Goal: Information Seeking & Learning: Compare options

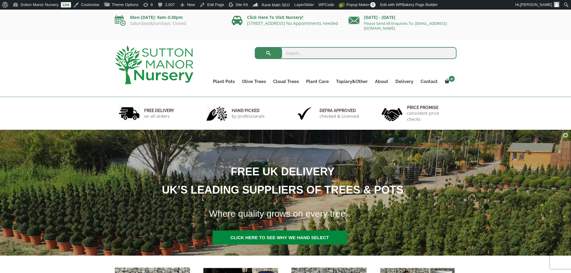
click at [307, 52] on input "search" at bounding box center [356, 53] width 202 height 12
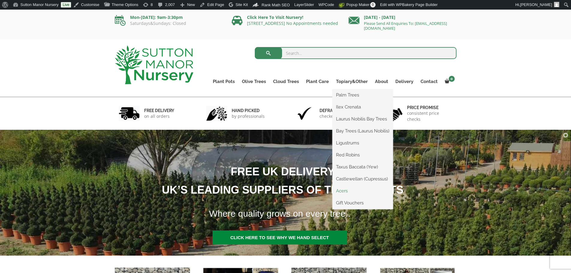
click at [344, 190] on link "Acers" at bounding box center [363, 191] width 61 height 9
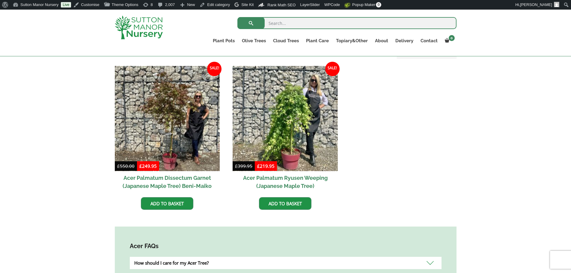
scroll to position [180, 0]
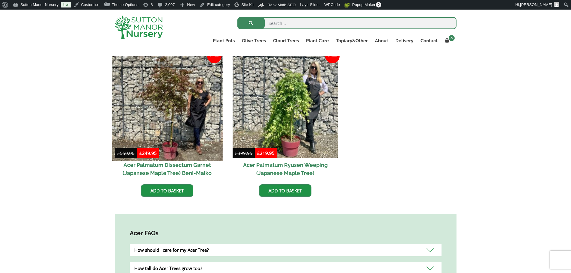
click at [177, 113] on img at bounding box center [167, 105] width 110 height 110
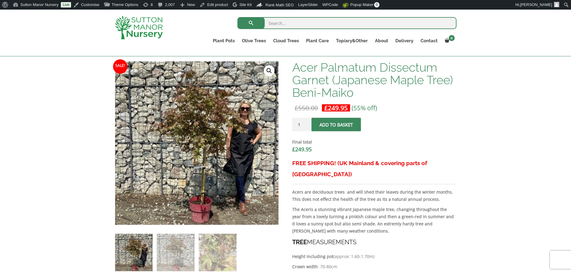
scroll to position [150, 0]
click at [336, 125] on span "submit" at bounding box center [336, 125] width 0 height 0
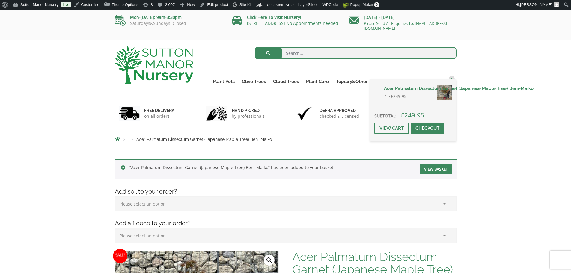
click at [428, 128] on span at bounding box center [428, 128] width 0 height 0
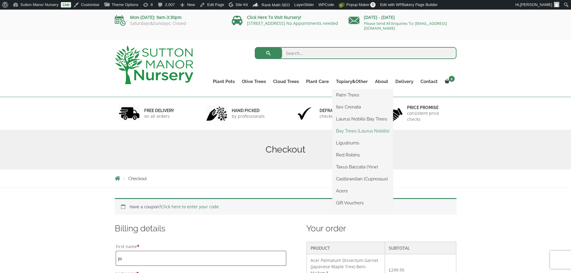
click at [354, 129] on link "Bay Trees (Laurus Nobilis)" at bounding box center [363, 131] width 61 height 9
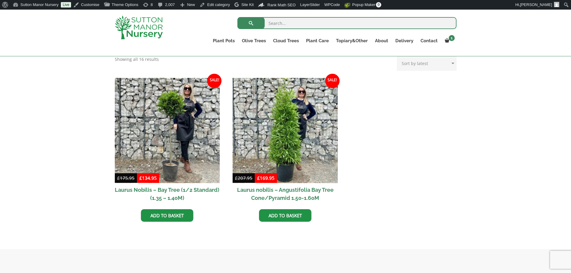
scroll to position [150, 0]
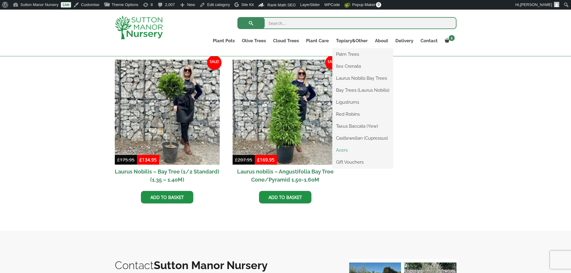
click at [345, 150] on link "Acers" at bounding box center [363, 150] width 61 height 9
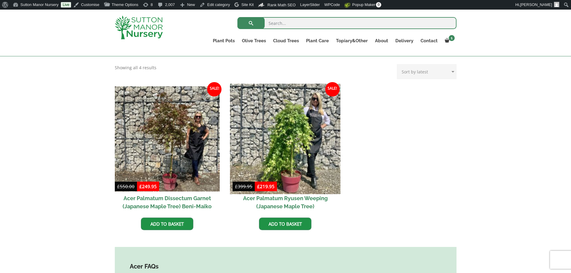
scroll to position [150, 0]
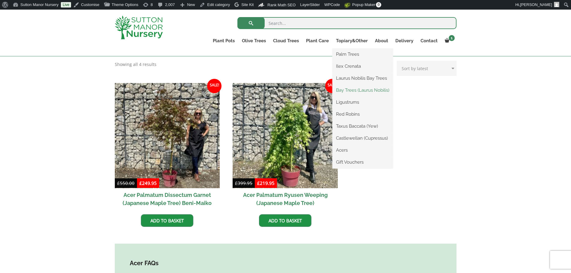
click at [347, 89] on link "Bay Trees (Laurus Nobilis)" at bounding box center [363, 90] width 61 height 9
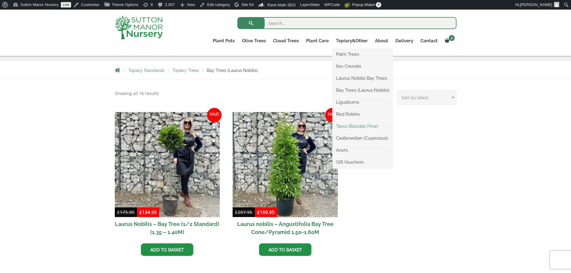
scroll to position [120, 0]
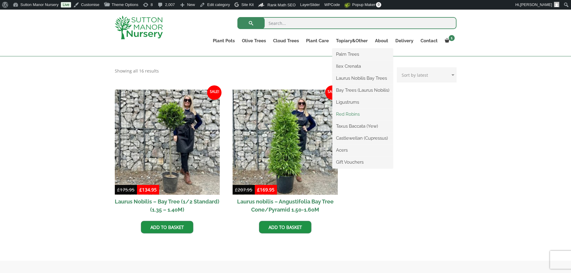
click at [343, 113] on link "Red Robins" at bounding box center [363, 114] width 61 height 9
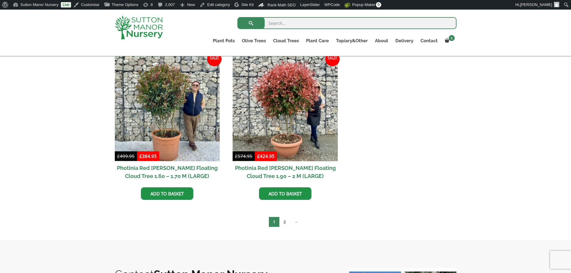
scroll to position [270, 0]
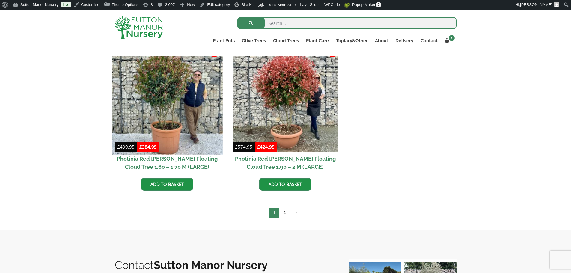
click at [175, 90] on img at bounding box center [167, 99] width 110 height 110
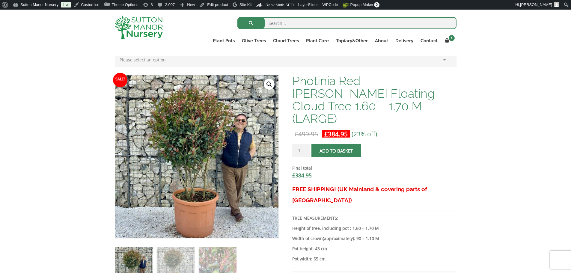
scroll to position [120, 0]
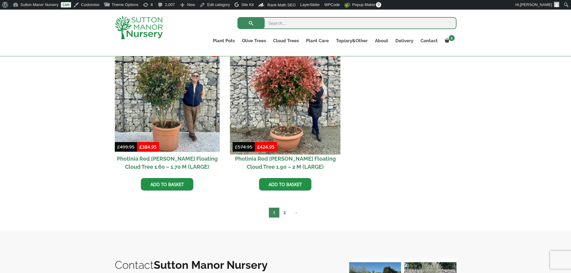
click at [271, 76] on img at bounding box center [285, 99] width 110 height 110
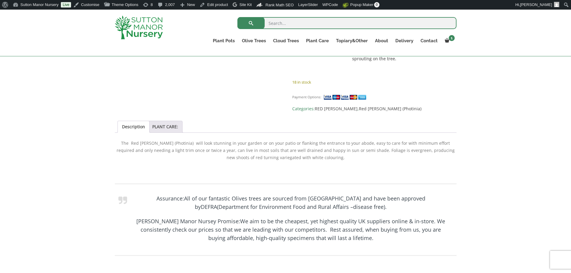
scroll to position [420, 0]
click at [157, 121] on link "PLANT CARE:" at bounding box center [165, 126] width 26 height 11
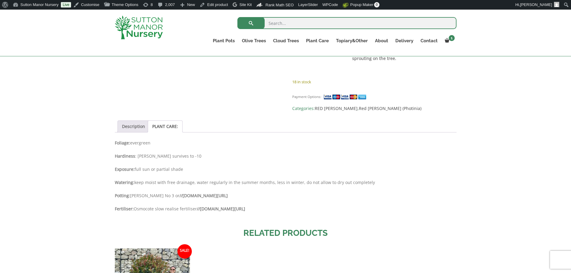
click at [129, 121] on link "Description" at bounding box center [133, 126] width 23 height 11
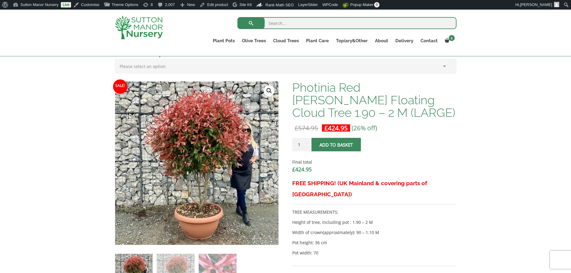
scroll to position [120, 0]
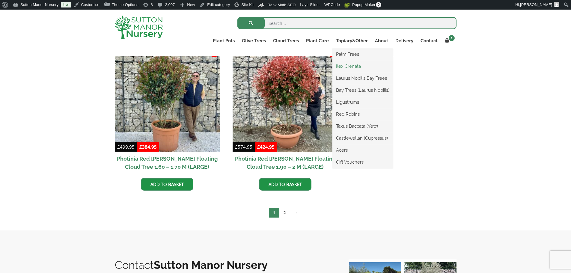
click at [347, 67] on link "Ilex Crenata" at bounding box center [363, 66] width 61 height 9
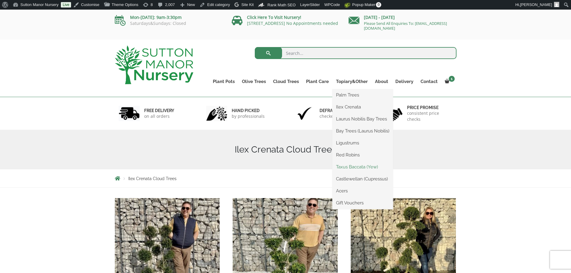
click at [352, 165] on link "Taxus Baccata (Yew)" at bounding box center [363, 167] width 61 height 9
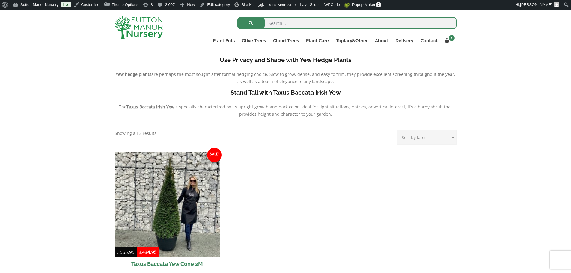
scroll to position [180, 0]
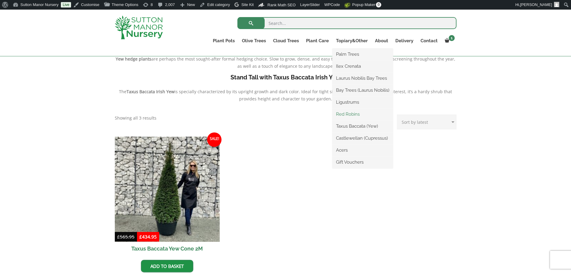
click at [347, 114] on link "Red Robins" at bounding box center [363, 114] width 61 height 9
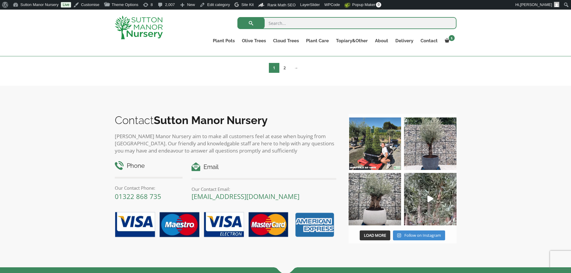
scroll to position [420, 0]
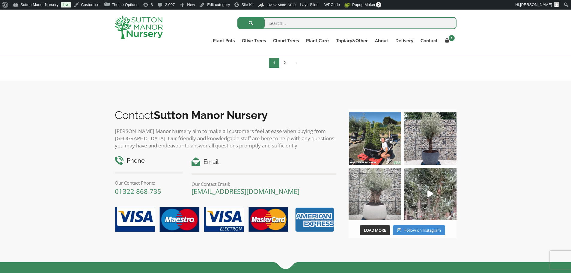
click at [372, 208] on img at bounding box center [375, 194] width 52 height 52
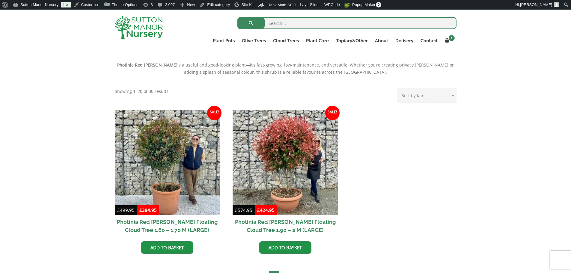
scroll to position [240, 0]
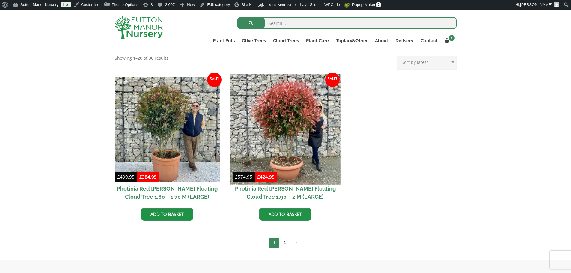
click at [282, 138] on img at bounding box center [285, 129] width 110 height 110
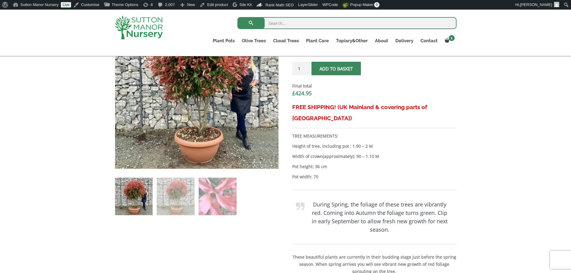
scroll to position [90, 0]
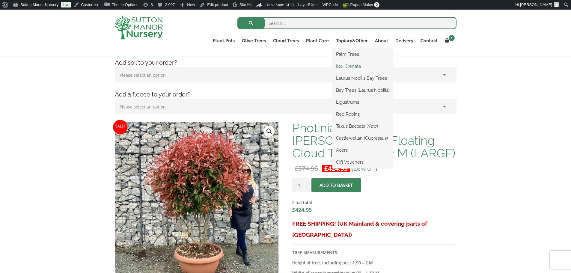
click at [352, 67] on link "Ilex Crenata" at bounding box center [363, 66] width 61 height 9
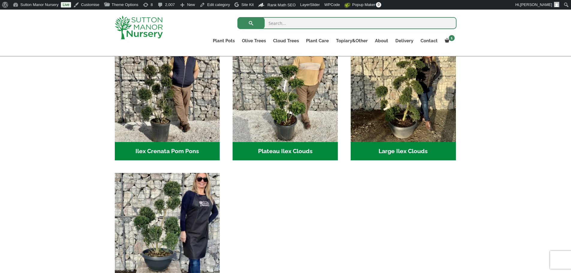
scroll to position [150, 0]
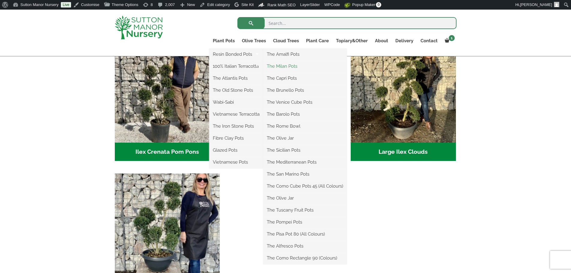
click at [291, 65] on link "The Milan Pots" at bounding box center [305, 66] width 84 height 9
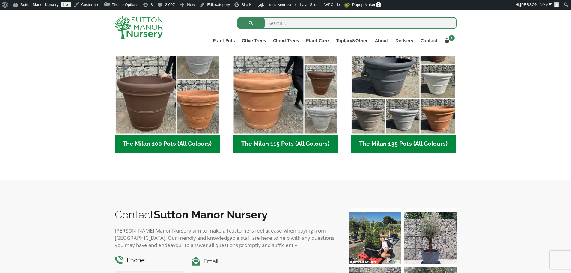
scroll to position [330, 0]
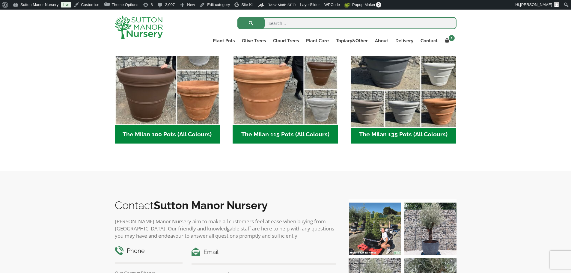
click at [379, 94] on img "Visit product category The Milan 135 Pots (All Colours)" at bounding box center [403, 73] width 110 height 110
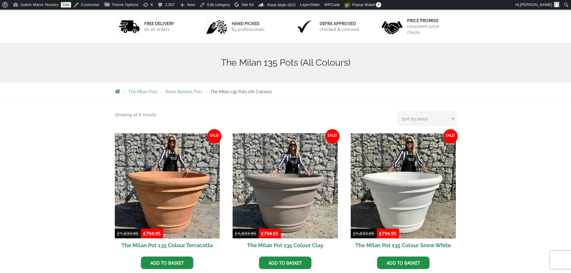
scroll to position [150, 0]
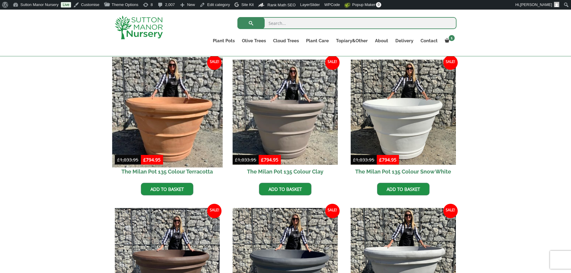
click at [199, 110] on img at bounding box center [167, 112] width 110 height 110
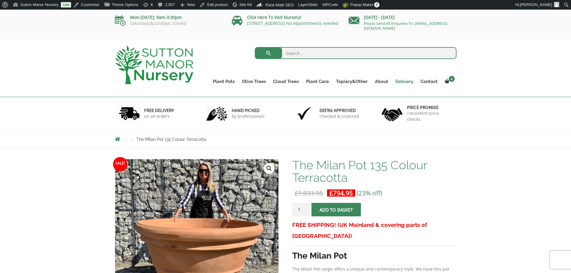
click at [402, 83] on link "Delivery" at bounding box center [404, 81] width 25 height 8
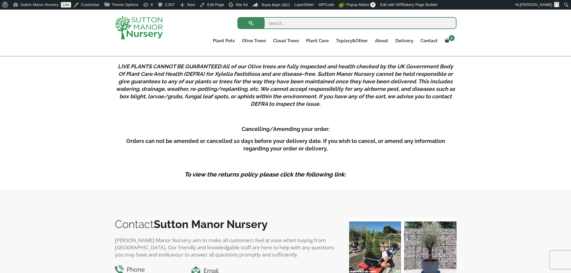
scroll to position [870, 0]
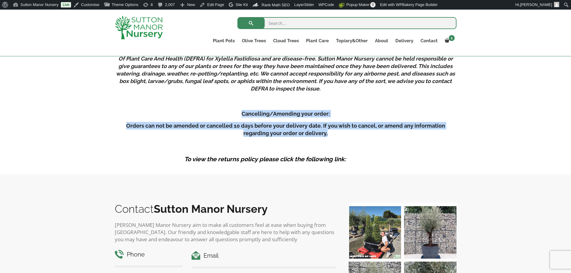
drag, startPoint x: 242, startPoint y: 113, endPoint x: 351, endPoint y: 132, distance: 110.5
copy div "Cancelling/Amending your order: Orders can not be amended or cancelled 10 days …"
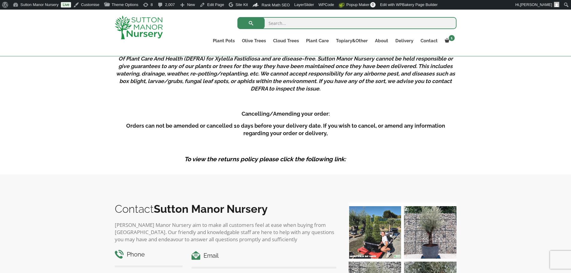
click at [392, 148] on p at bounding box center [286, 145] width 342 height 7
click at [314, 160] on em "To view the returns policy please click the following link: Returns Policy" at bounding box center [285, 159] width 203 height 7
click at [358, 160] on link "Returns Policy" at bounding box center [366, 159] width 41 height 7
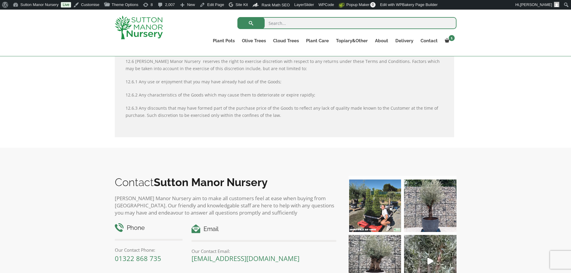
scroll to position [985, 0]
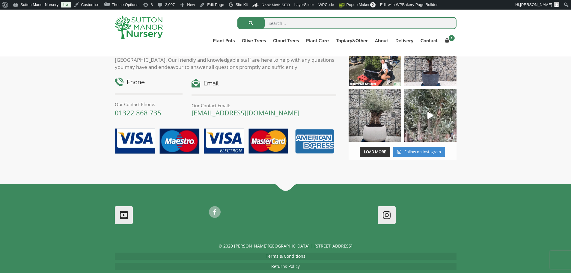
click at [285, 253] on link "Terms & Conditions" at bounding box center [286, 256] width 40 height 6
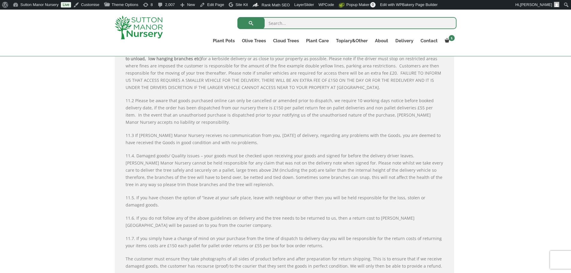
scroll to position [1409, 0]
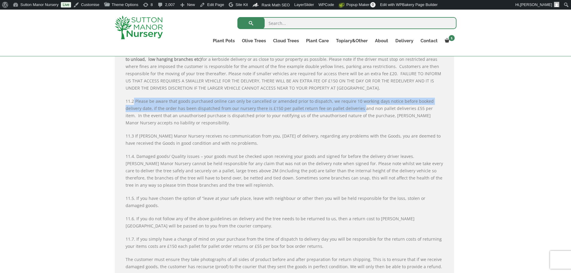
drag, startPoint x: 134, startPoint y: 86, endPoint x: 341, endPoint y: 94, distance: 207.1
click at [341, 98] on span "11.2 Please be aware that goods purchased online can only be cancelled or amend…" at bounding box center [280, 111] width 308 height 27
copy span "Please be aware that goods purchased online can only be cancelled or amended pr…"
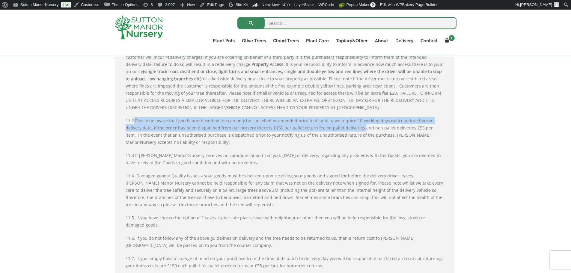
scroll to position [1379, 0]
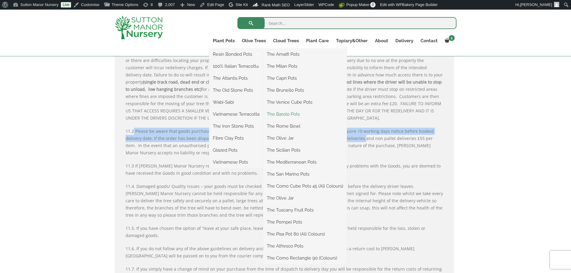
click at [294, 115] on link "The Barolo Pots" at bounding box center [305, 114] width 84 height 9
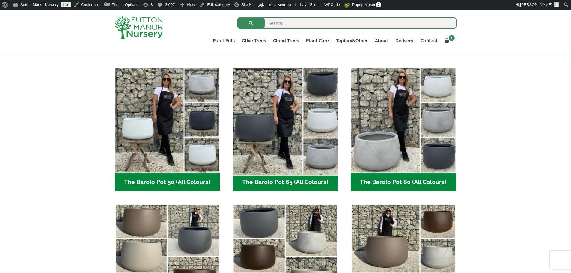
scroll to position [150, 0]
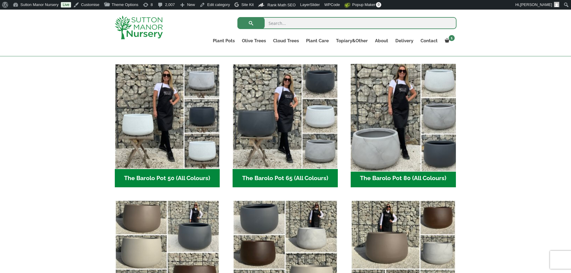
click at [436, 149] on img "Visit product category The Barolo Pot 80 (All Colours)" at bounding box center [403, 116] width 110 height 110
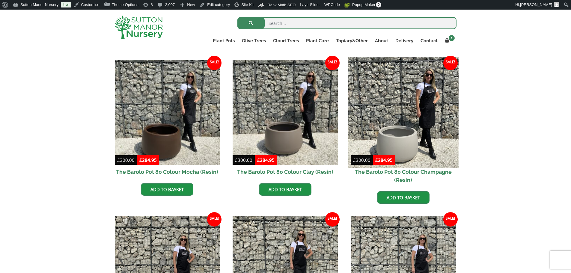
scroll to position [150, 0]
click at [419, 135] on img at bounding box center [403, 112] width 110 height 110
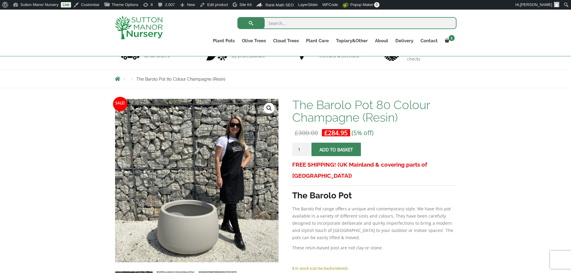
scroll to position [60, 0]
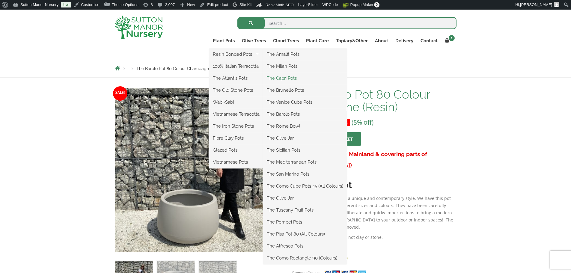
click at [294, 79] on link "The Capri Pots" at bounding box center [305, 78] width 84 height 9
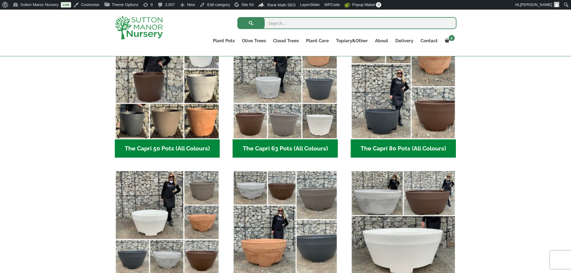
scroll to position [180, 0]
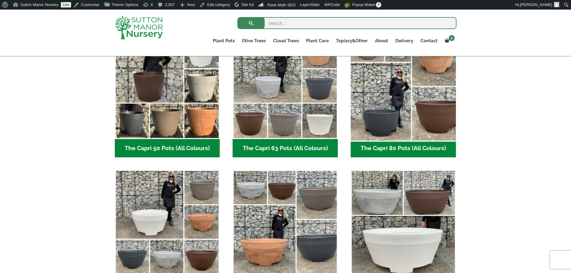
click at [383, 124] on img "Visit product category The Capri 80 Pots (All Colours)" at bounding box center [403, 86] width 110 height 110
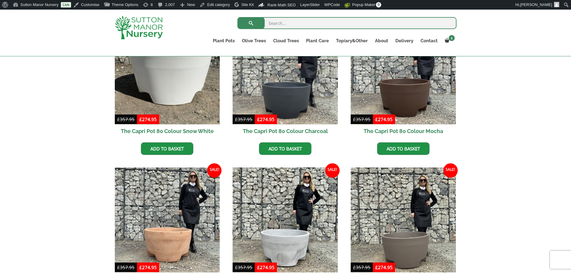
scroll to position [180, 0]
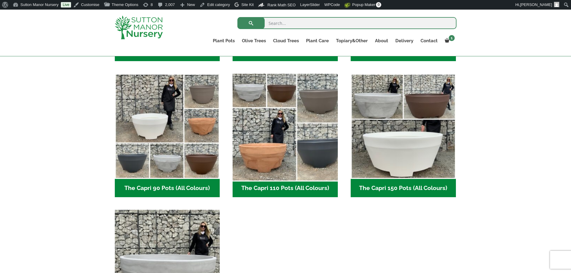
scroll to position [269, 0]
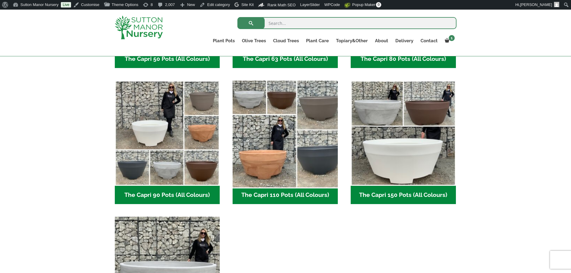
click at [269, 153] on img "Visit product category The Capri 110 Pots (All Colours)" at bounding box center [285, 133] width 110 height 110
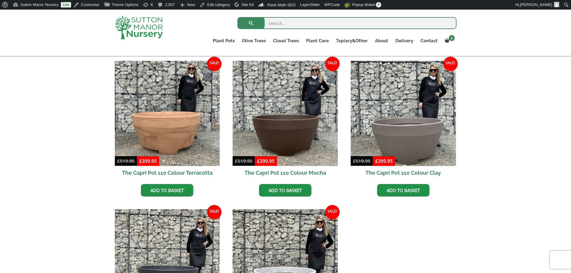
scroll to position [150, 0]
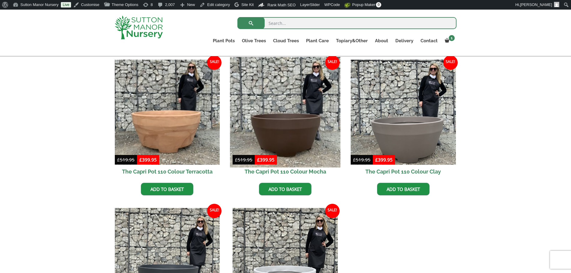
click at [270, 145] on img at bounding box center [285, 112] width 110 height 110
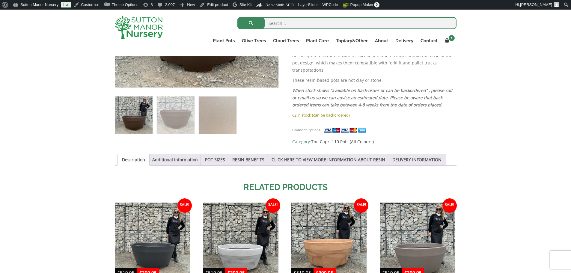
scroll to position [300, 0]
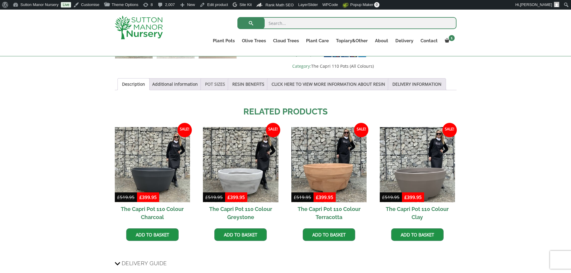
click at [214, 82] on link "POT SIZES" at bounding box center [215, 84] width 20 height 11
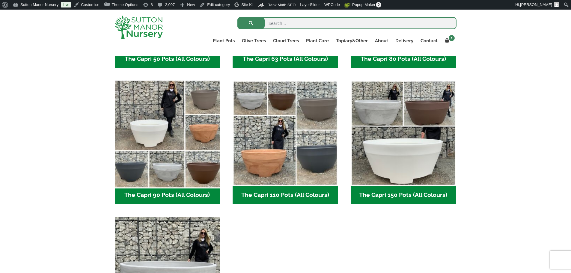
click at [160, 103] on img "Visit product category The Capri 90 Pots (All Colours)" at bounding box center [167, 133] width 110 height 110
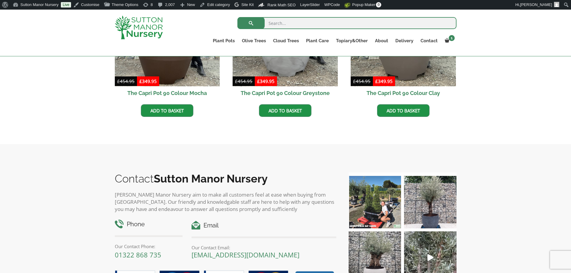
scroll to position [330, 0]
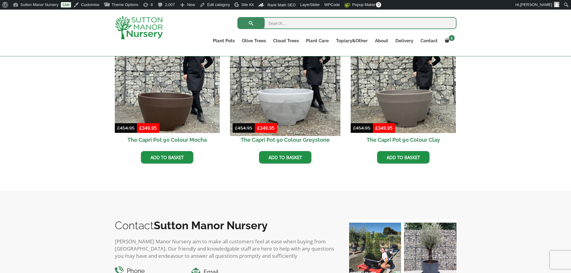
click at [284, 101] on img at bounding box center [285, 80] width 110 height 110
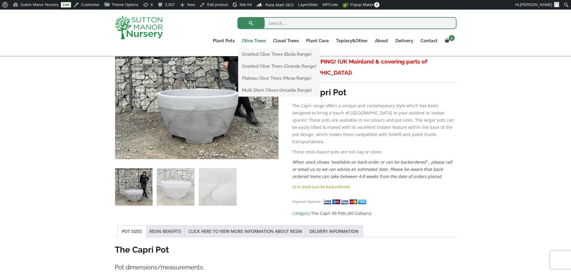
scroll to position [150, 0]
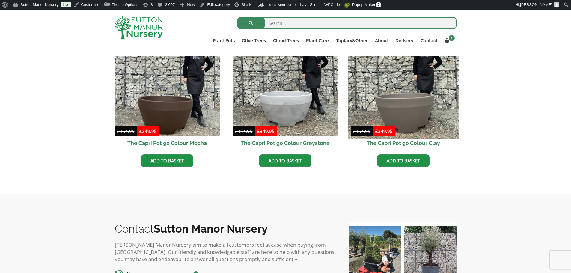
click at [411, 105] on img at bounding box center [403, 84] width 110 height 110
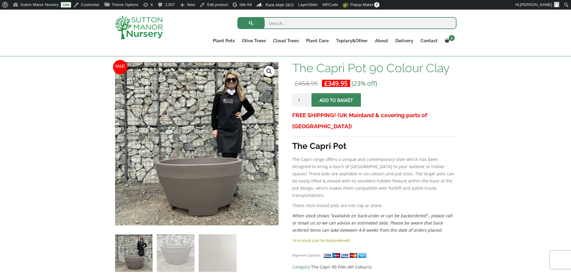
scroll to position [90, 0]
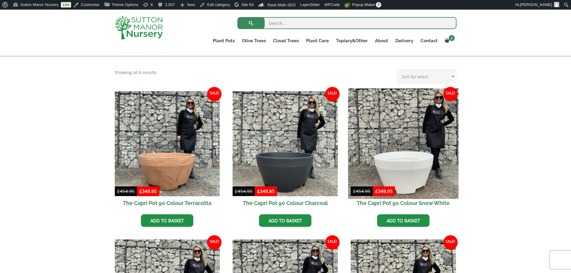
scroll to position [113, 0]
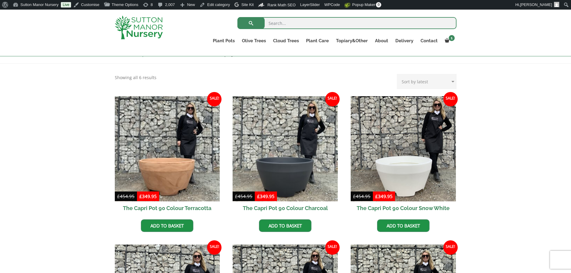
click at [139, 28] on img at bounding box center [139, 28] width 48 height 24
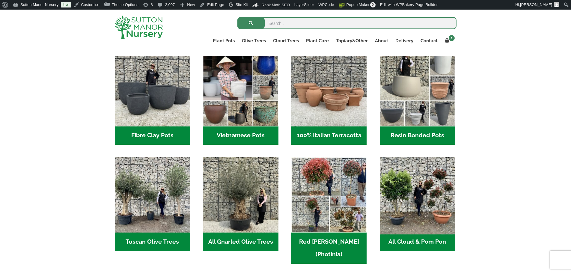
scroll to position [210, 0]
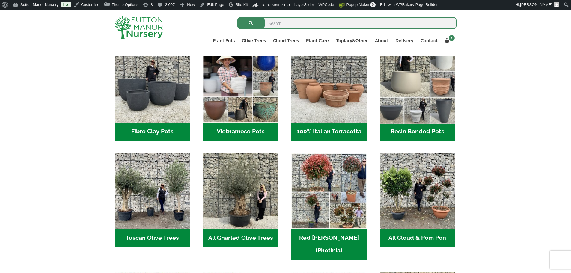
click at [401, 90] on img "Visit product category Resin Bonded Pots" at bounding box center [417, 84] width 79 height 79
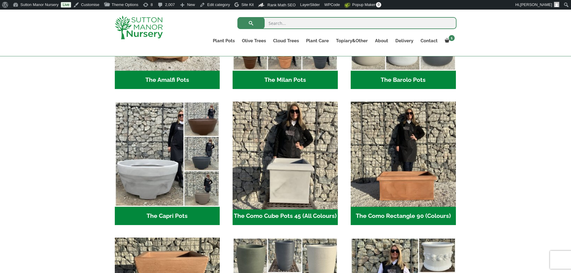
scroll to position [270, 0]
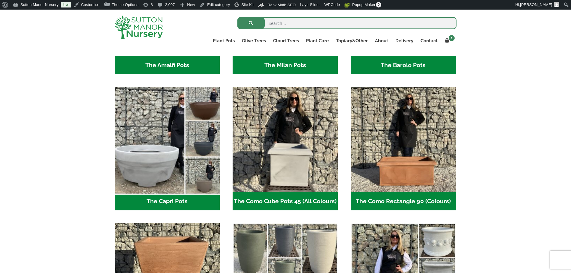
click at [175, 162] on img "Visit product category The Capri Pots" at bounding box center [167, 140] width 110 height 110
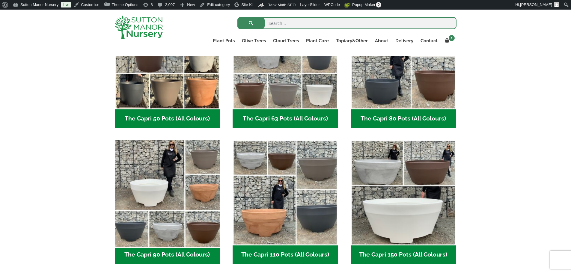
scroll to position [210, 0]
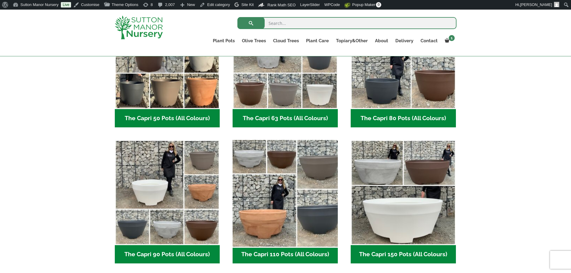
click at [326, 202] on img "Visit product category The Capri 110 Pots (All Colours)" at bounding box center [285, 193] width 110 height 110
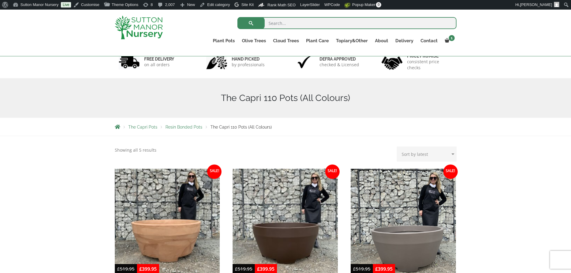
scroll to position [150, 0]
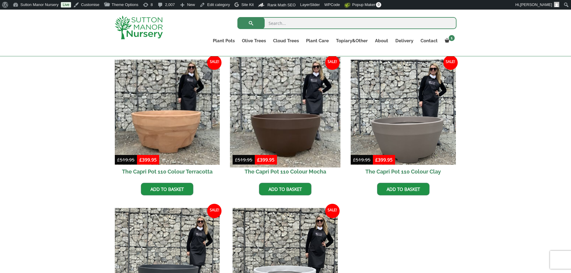
click at [283, 127] on img at bounding box center [285, 112] width 110 height 110
